Goal: Task Accomplishment & Management: Use online tool/utility

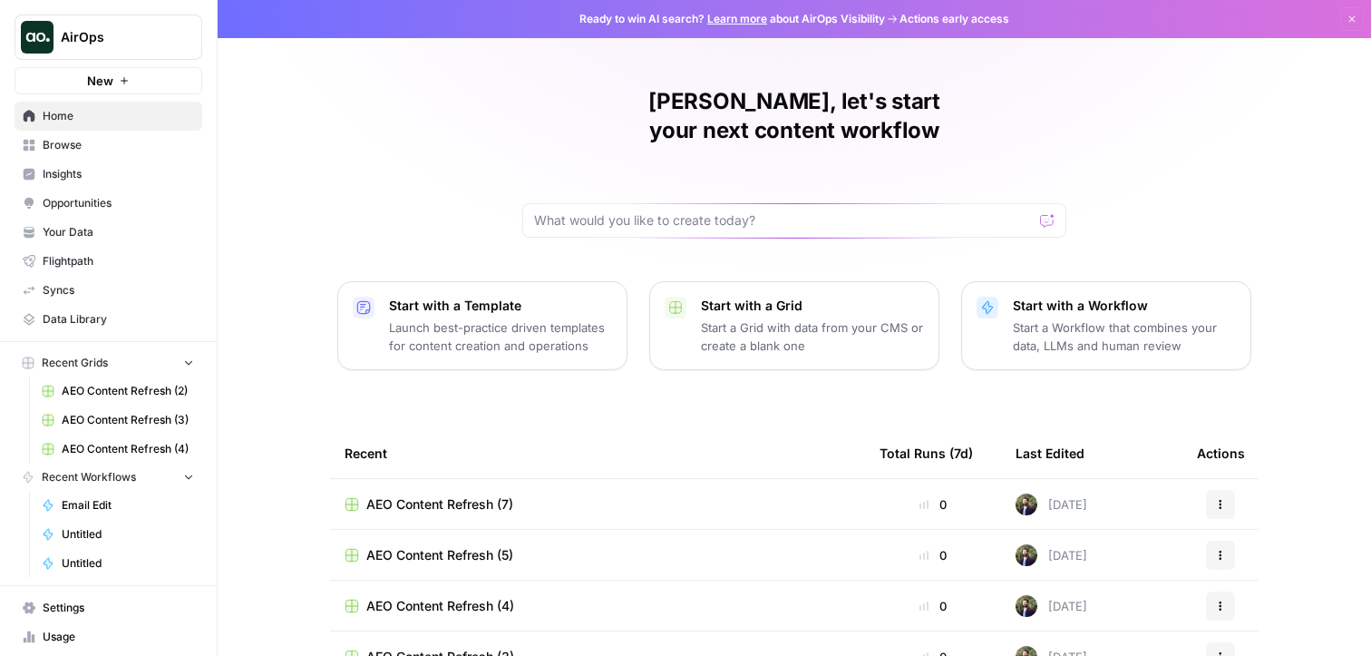
click at [110, 206] on span "Opportunities" at bounding box center [118, 203] width 151 height 16
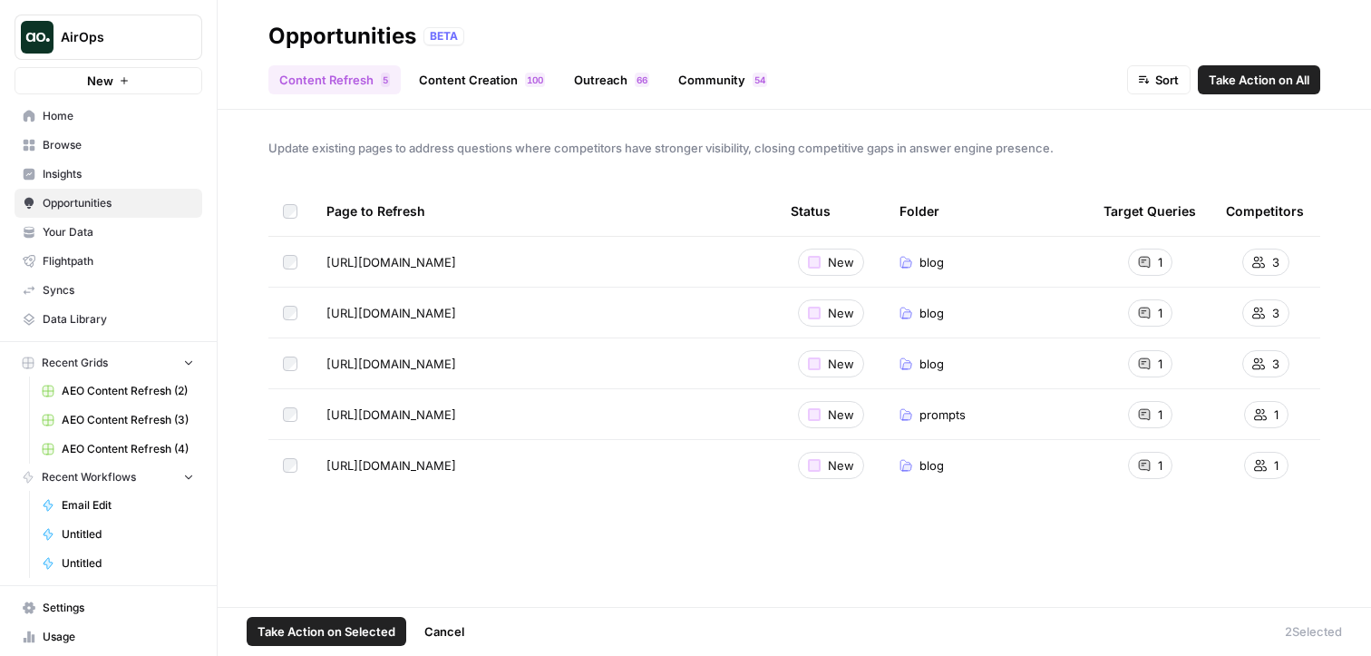
click at [470, 85] on link "Content Creation 0 0 1" at bounding box center [482, 79] width 148 height 29
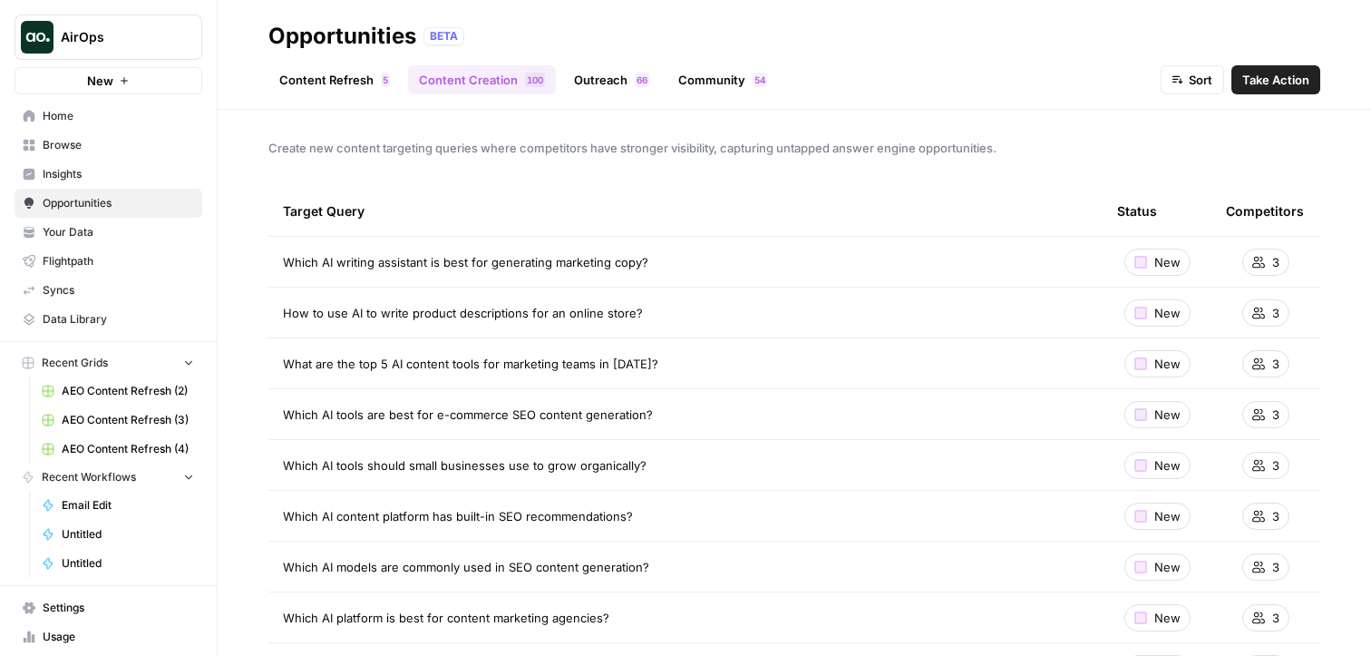
click at [593, 85] on link "Outreach 6 6" at bounding box center [611, 79] width 97 height 29
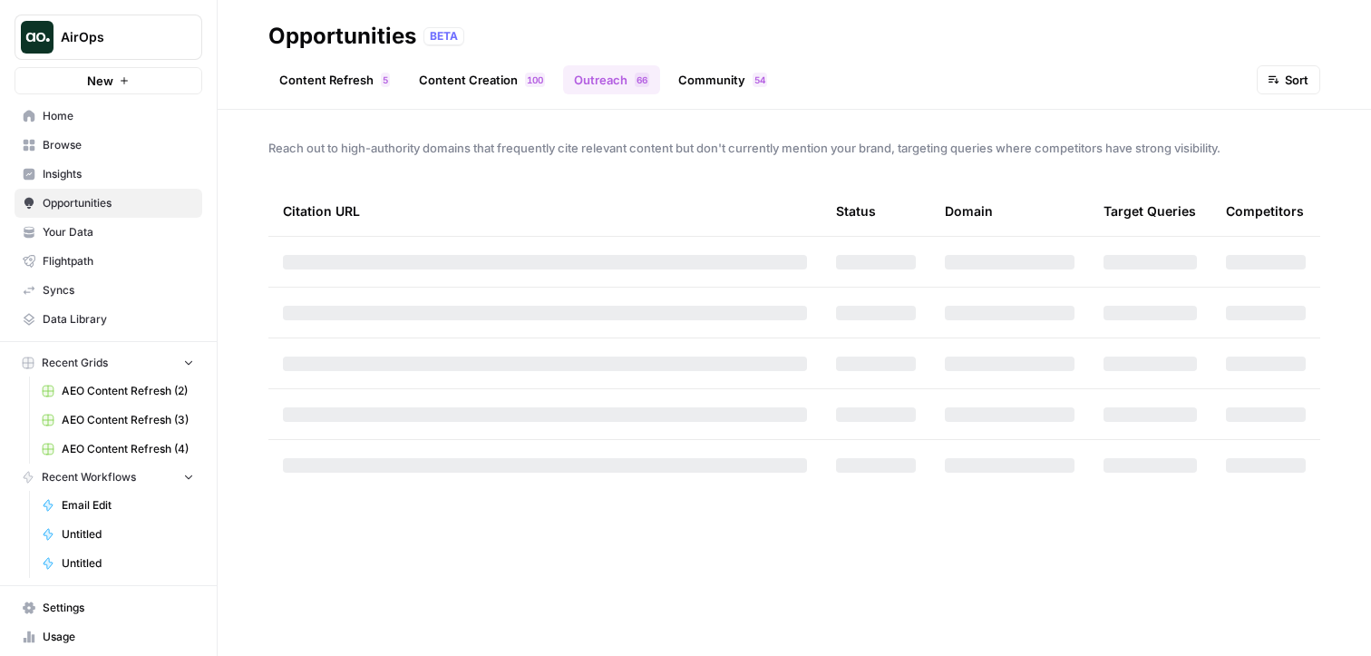
click at [708, 71] on link "Community 4 5" at bounding box center [722, 79] width 111 height 29
click at [334, 78] on link "Content Refresh 5" at bounding box center [334, 79] width 132 height 29
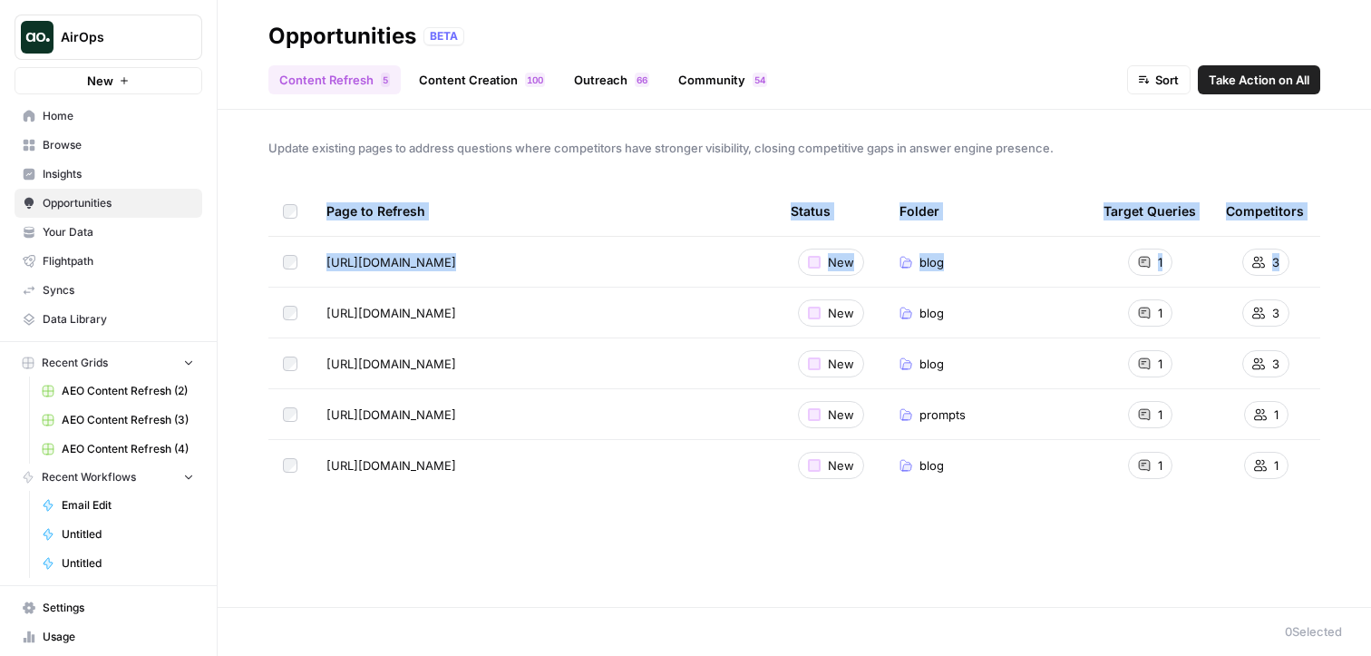
drag, startPoint x: 267, startPoint y: 176, endPoint x: 1251, endPoint y: 579, distance: 1064.0
click at [1251, 579] on div "Update existing pages to address questions where competitors have stronger visi…" at bounding box center [795, 358] width 1154 height 497
click at [1240, 561] on div "Page to Refresh Status Folder Target Queries Competitors [URL][DOMAIN_NAME] New…" at bounding box center [794, 382] width 1052 height 392
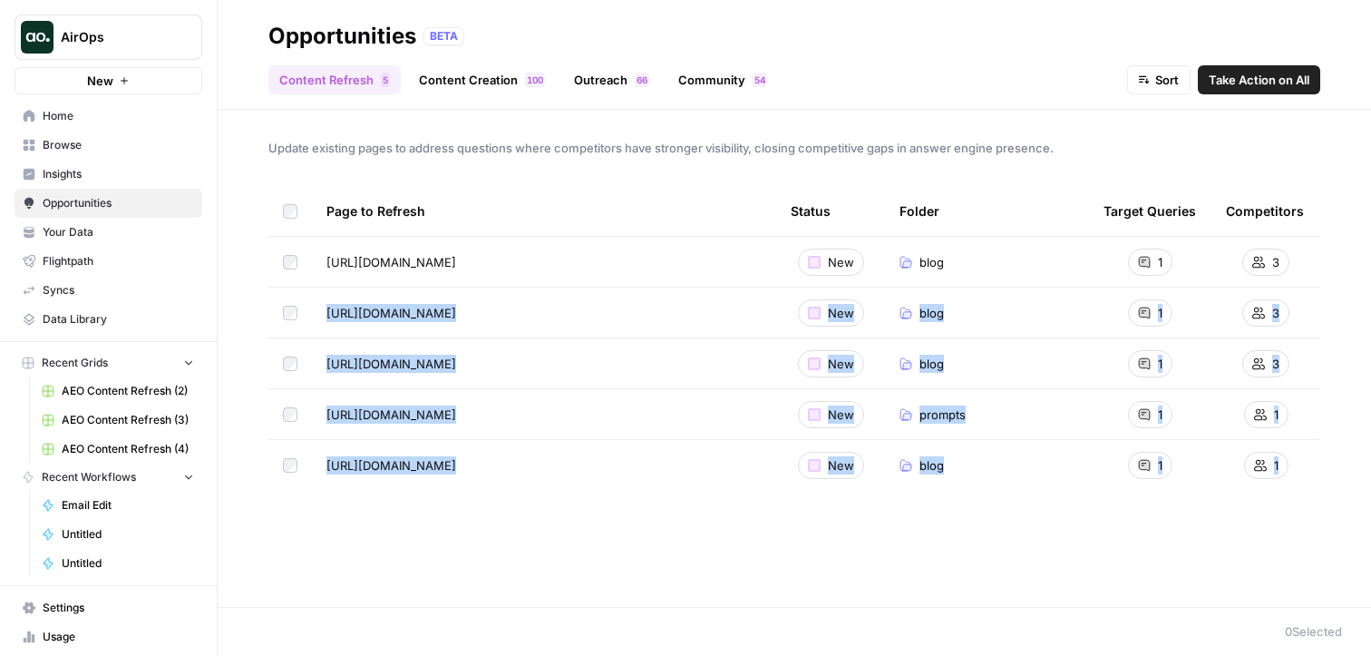
drag, startPoint x: 1239, startPoint y: 554, endPoint x: 1305, endPoint y: 485, distance: 95.6
click at [1305, 485] on div "Page to Refresh Status Folder Target Queries Competitors [URL][DOMAIN_NAME] New…" at bounding box center [794, 382] width 1052 height 392
click at [1300, 511] on div "Page to Refresh Status Folder Target Queries Competitors [URL][DOMAIN_NAME] New…" at bounding box center [794, 382] width 1052 height 392
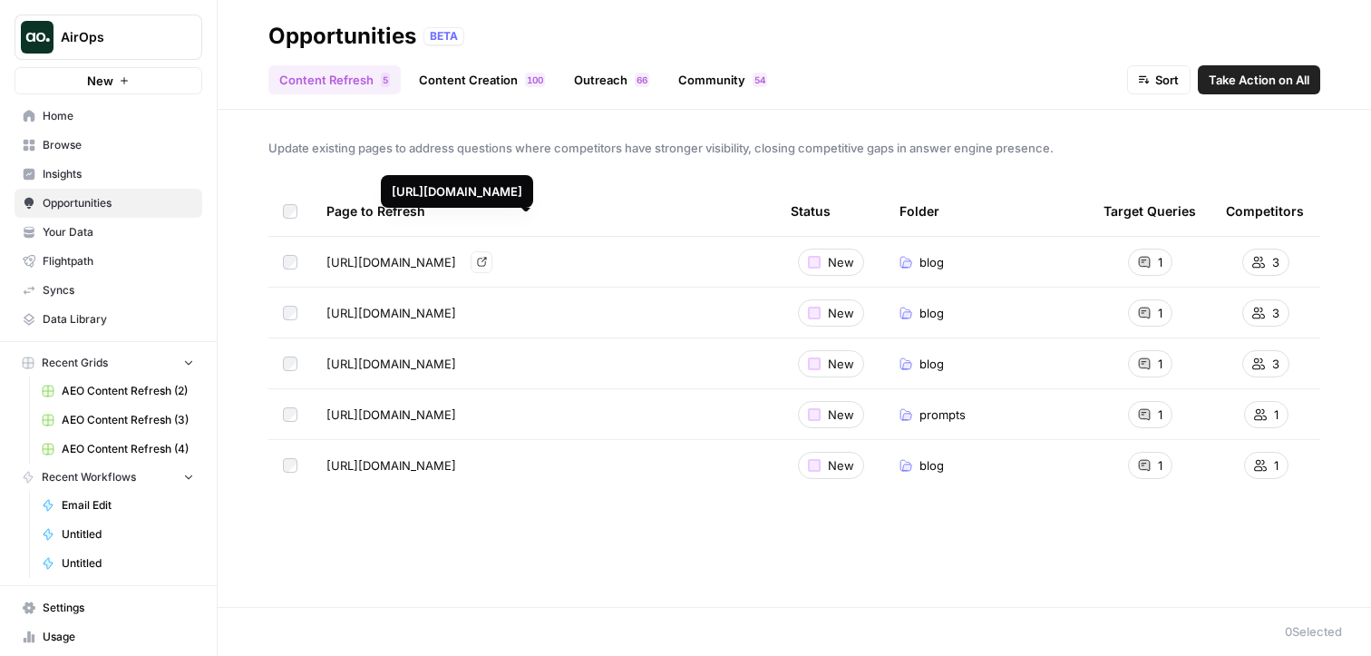
drag, startPoint x: 1300, startPoint y: 511, endPoint x: 512, endPoint y: 262, distance: 825.4
click at [512, 262] on div "Page to Refresh Status Folder Target Queries Competitors [URL][DOMAIN_NAME] Go …" at bounding box center [794, 382] width 1052 height 392
